Goal: Check status

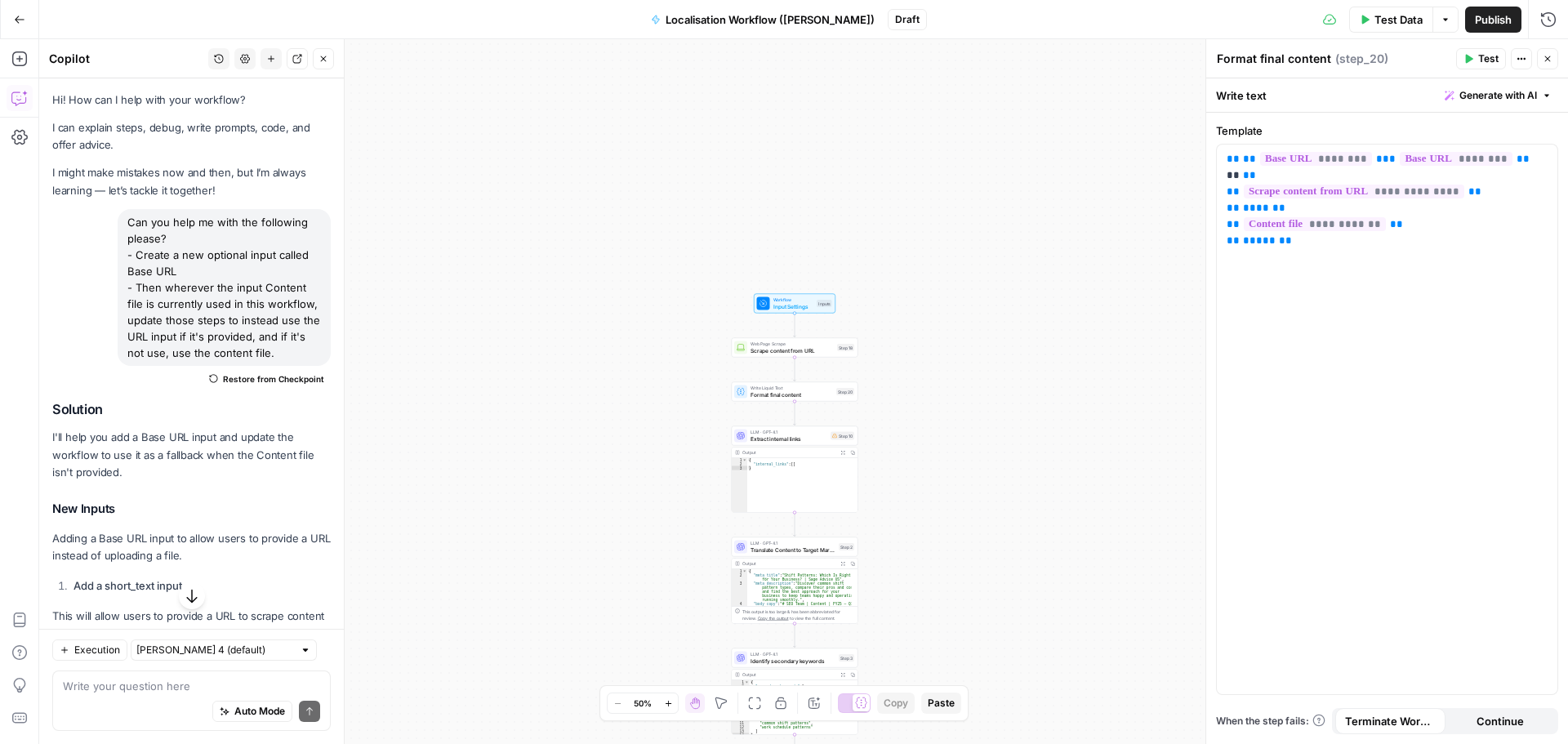
click at [26, 17] on button "Go Back" at bounding box center [20, 20] width 30 height 30
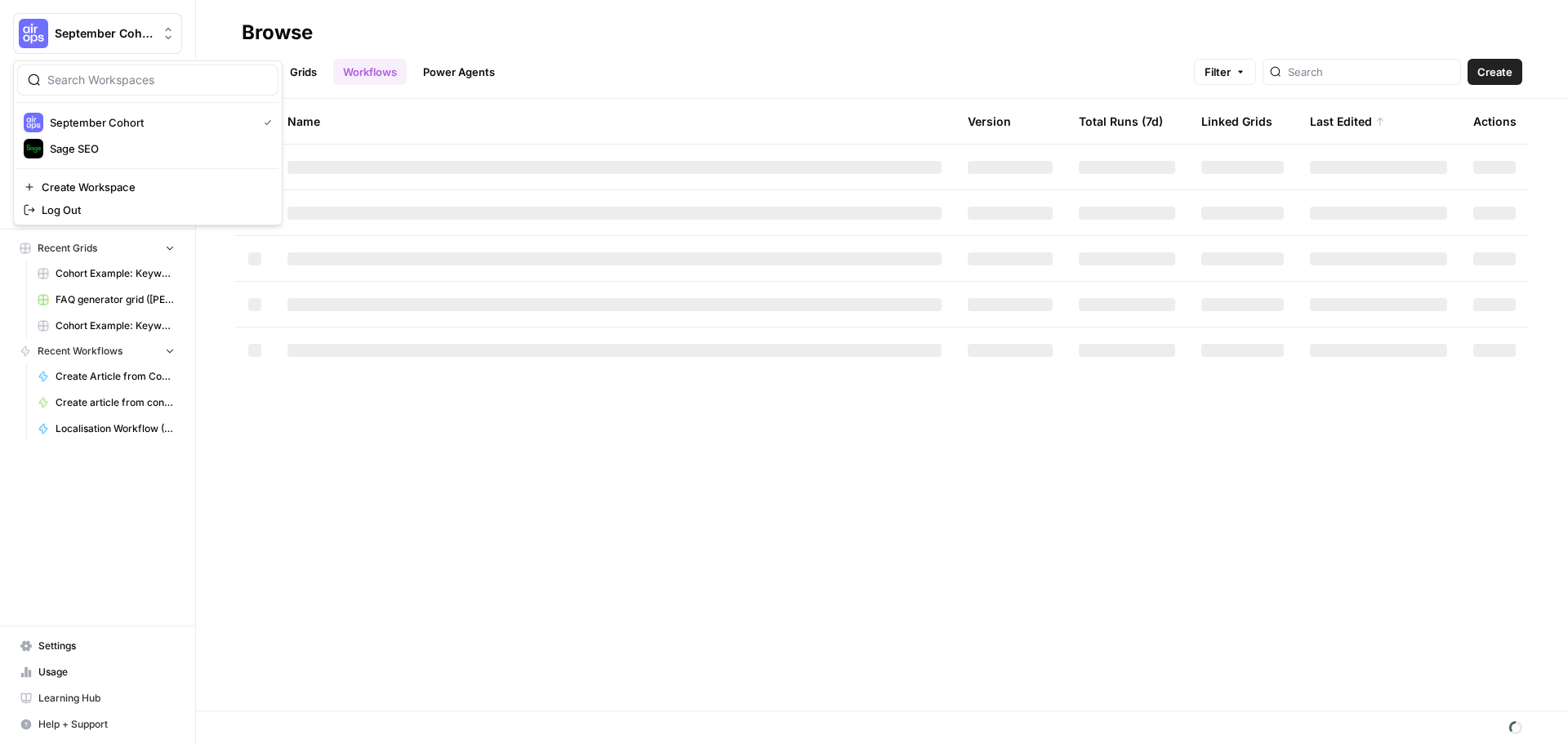
click at [84, 42] on button "September Cohort" at bounding box center [98, 33] width 169 height 41
click at [99, 154] on span "Sage SEO" at bounding box center [157, 148] width 216 height 17
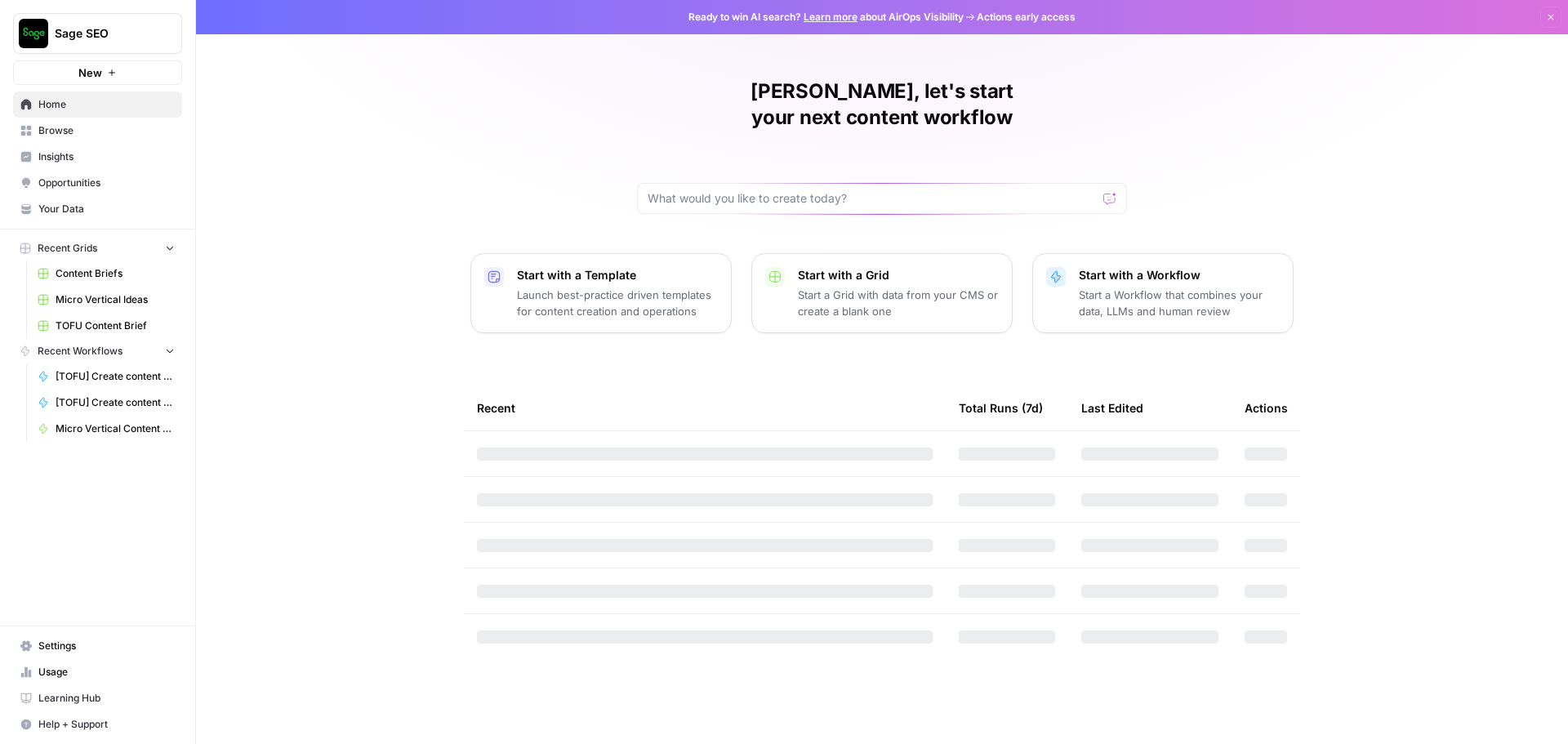
drag, startPoint x: 0, startPoint y: 0, endPoint x: 112, endPoint y: 676, distance: 685.2
click at [112, 676] on span "Usage" at bounding box center [107, 672] width 136 height 15
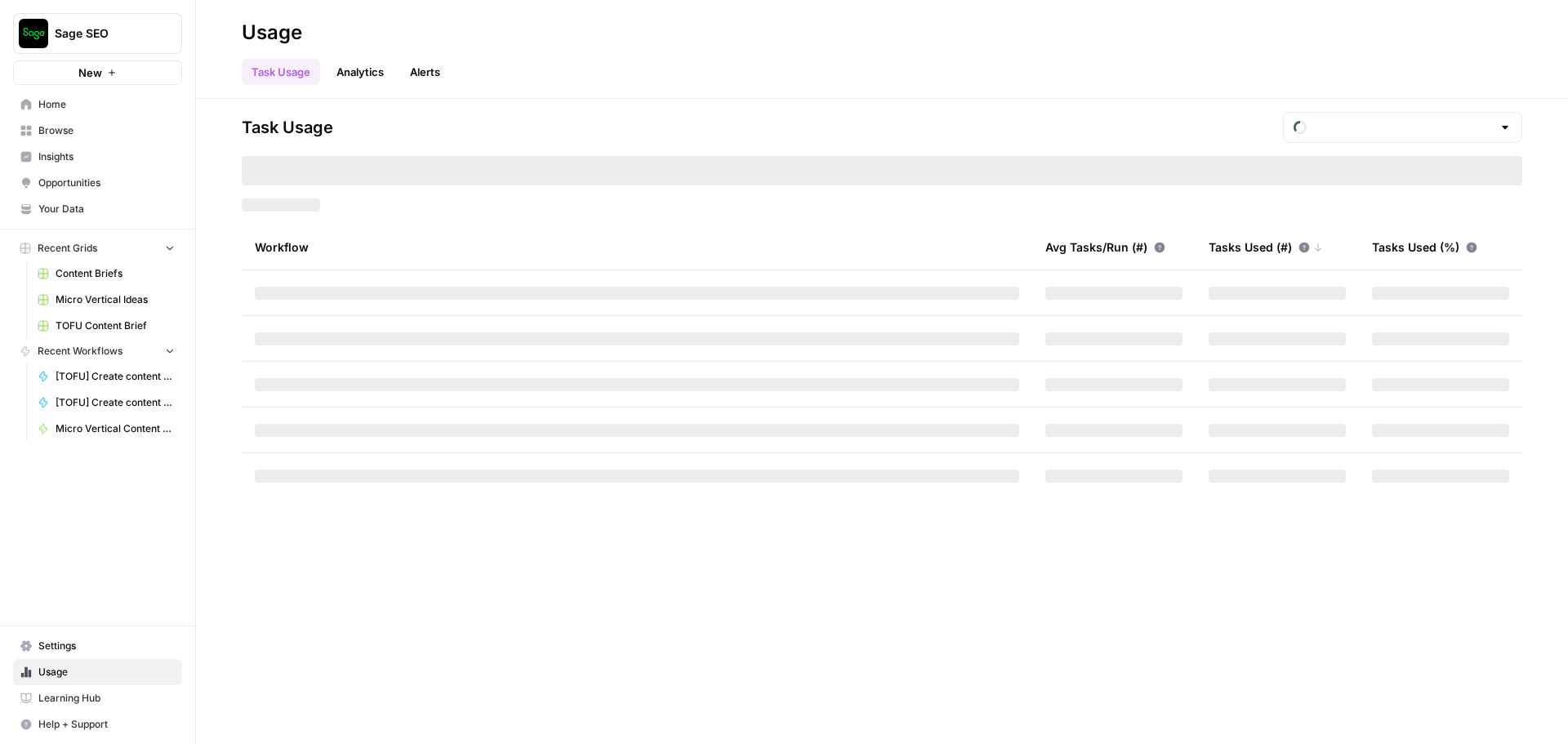
type input "October Tasks"
